Goal: Book appointment/travel/reservation

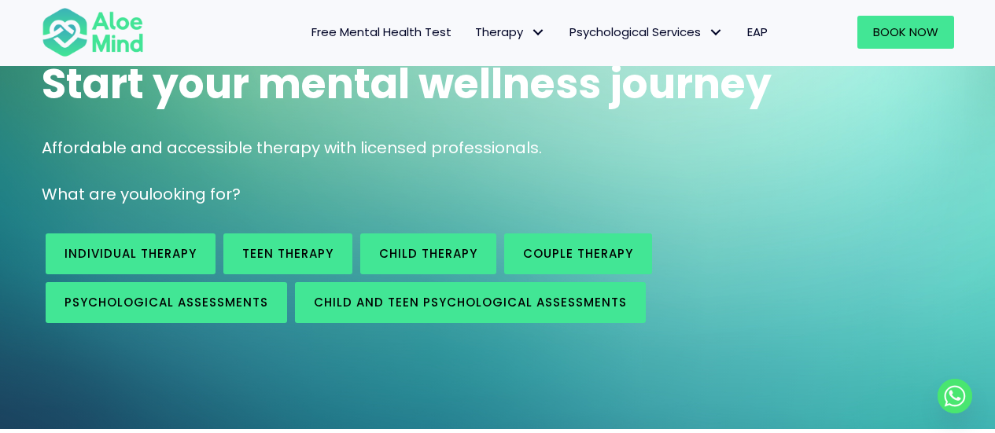
scroll to position [157, 0]
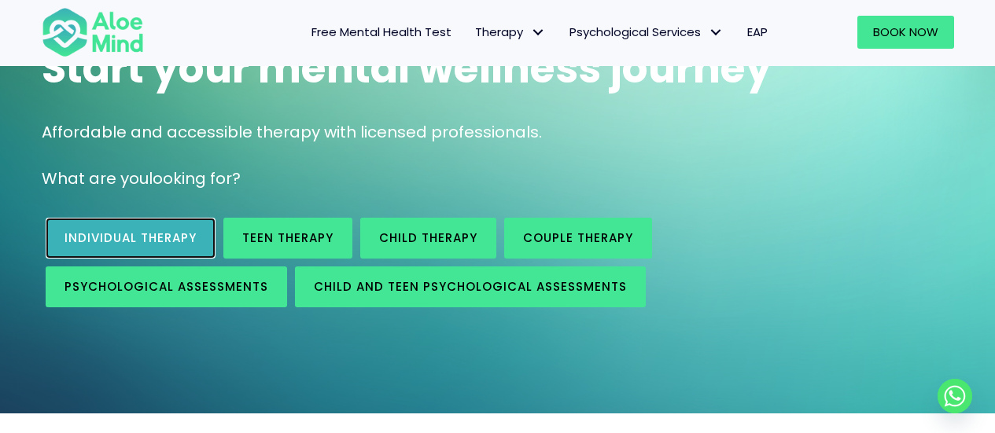
click at [148, 241] on span "Individual therapy" at bounding box center [130, 238] width 132 height 17
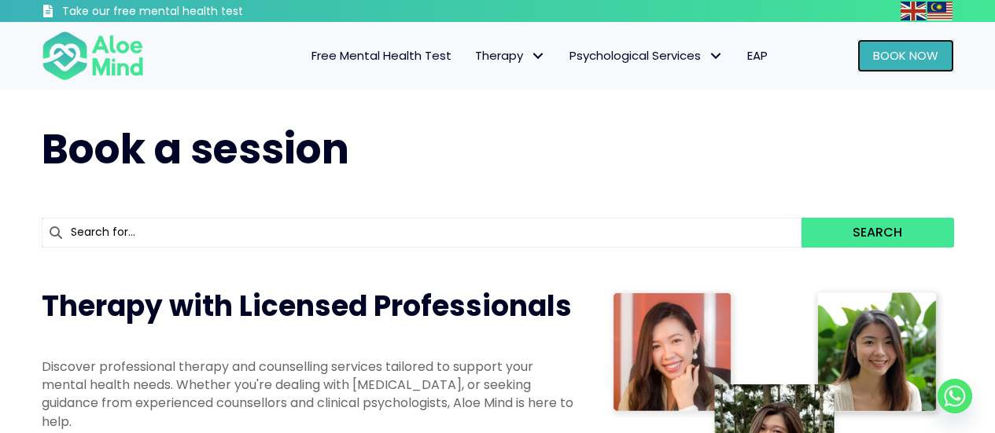
click at [886, 66] on link "Book Now" at bounding box center [905, 55] width 97 height 33
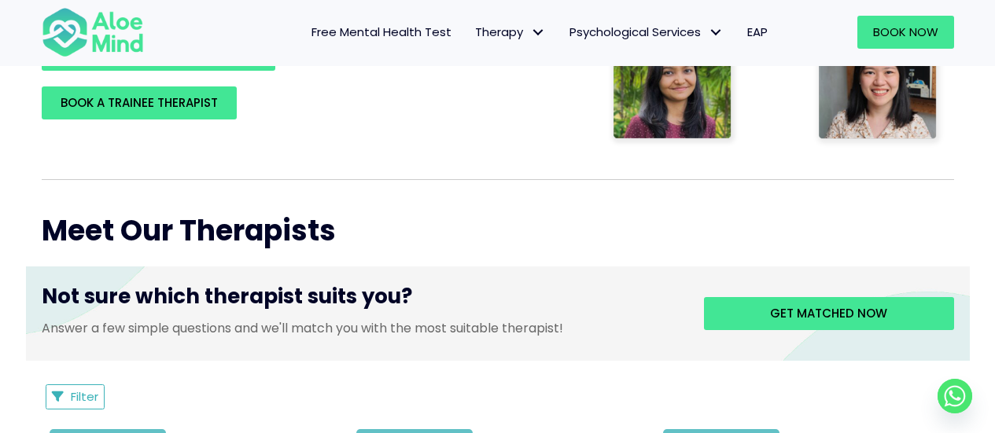
scroll to position [472, 0]
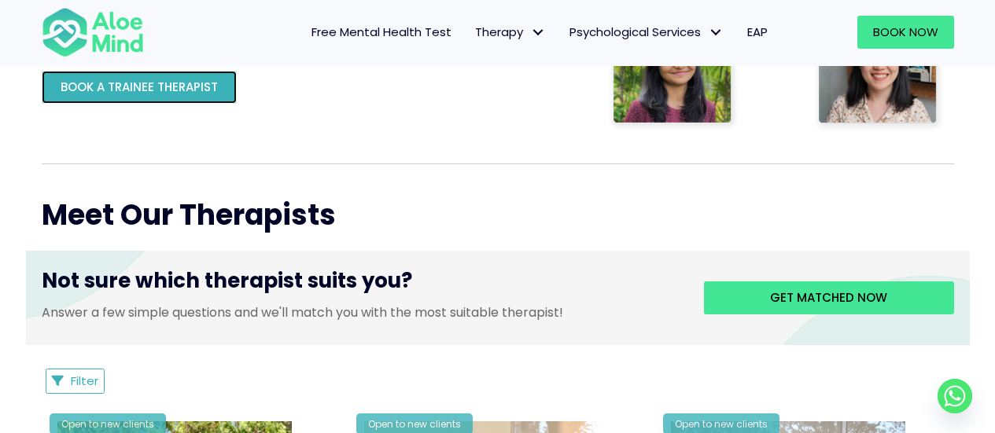
click at [153, 87] on span "BOOK A TRAINEE THERAPIST" at bounding box center [139, 87] width 157 height 17
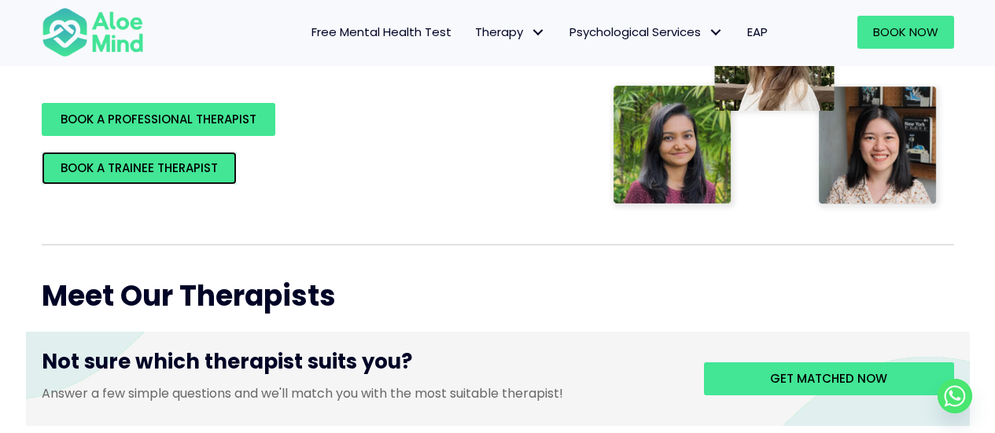
scroll to position [314, 0]
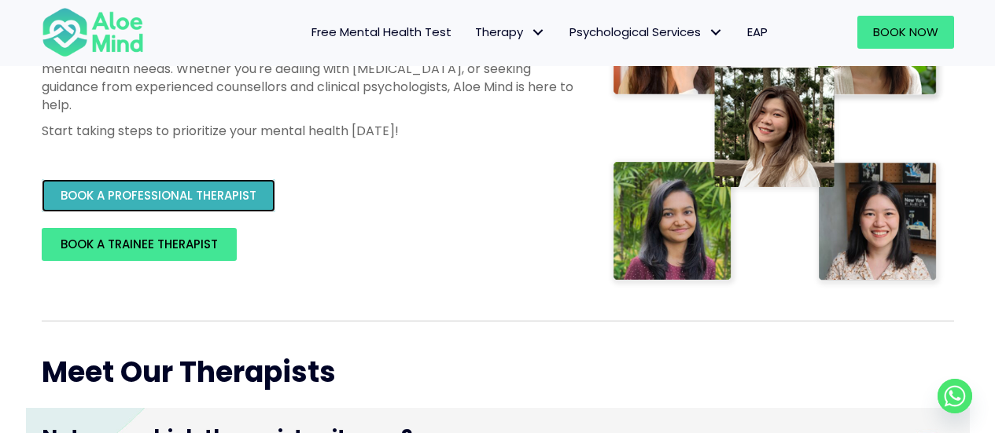
click at [176, 196] on span "BOOK A PROFESSIONAL THERAPIST" at bounding box center [159, 195] width 196 height 17
